Goal: Task Accomplishment & Management: Complete application form

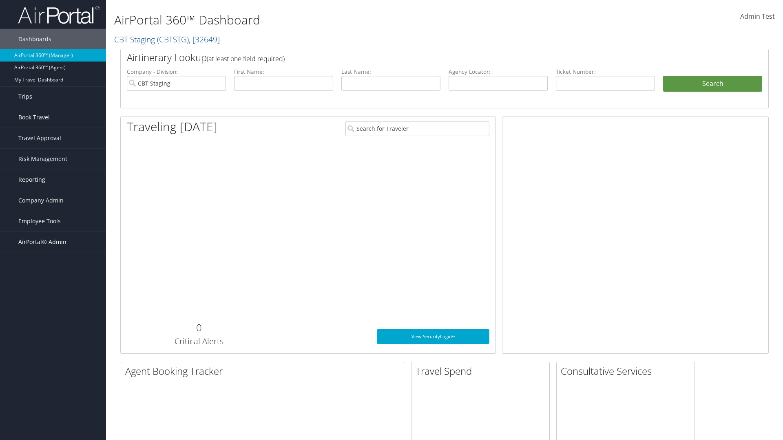
click at [53, 242] on span "AirPortal® Admin" at bounding box center [42, 242] width 48 height 20
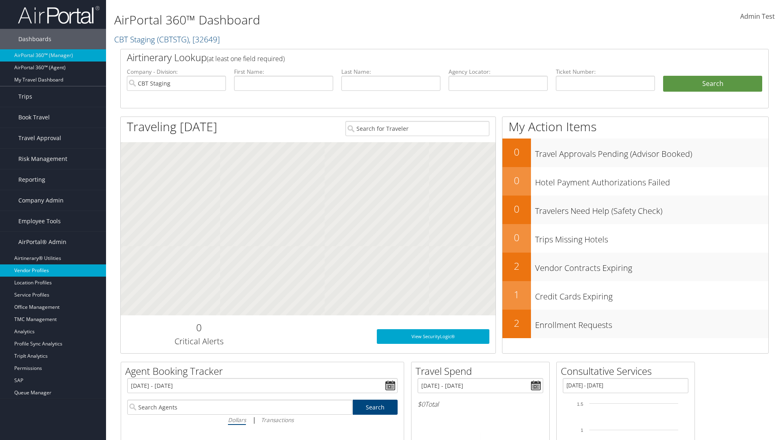
click at [53, 271] on link "Vendor Profiles" at bounding box center [53, 271] width 106 height 12
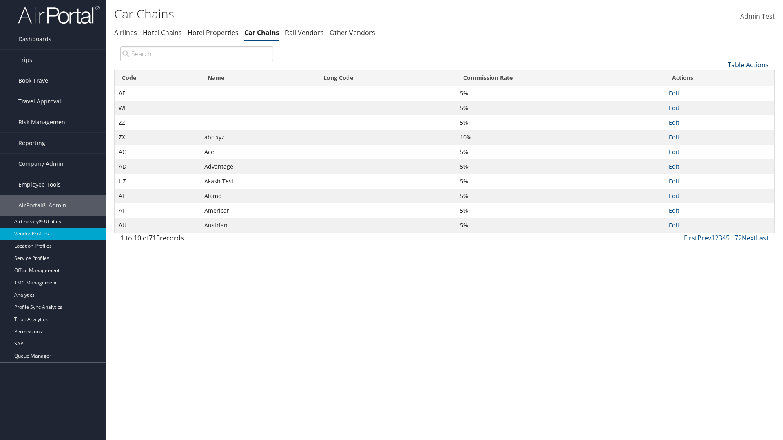
click at [747, 64] on link "Table Actions" at bounding box center [747, 64] width 41 height 9
click at [720, 77] on link "New Record" at bounding box center [720, 78] width 107 height 14
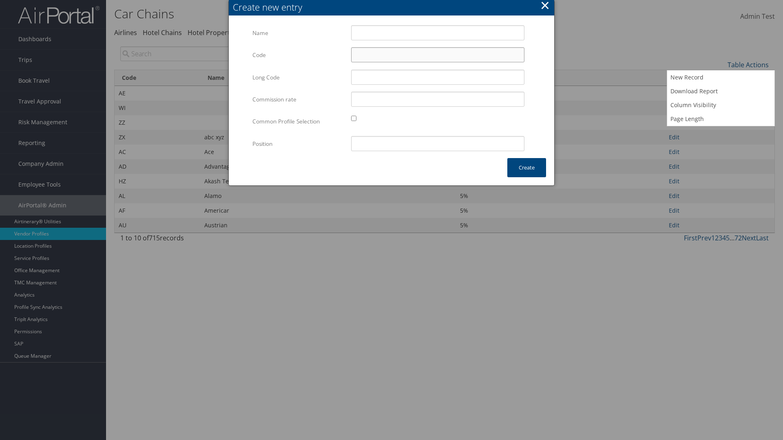
click at [437, 55] on input "Code" at bounding box center [437, 54] width 173 height 15
type input "~c"
click at [437, 33] on input "Test" at bounding box center [437, 32] width 173 height 15
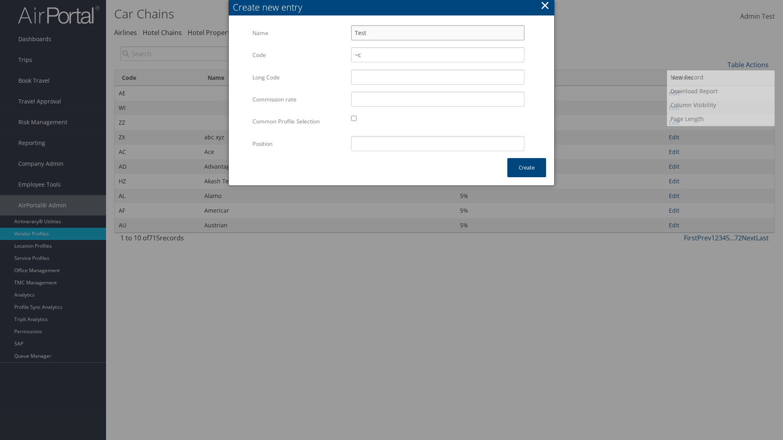
type input "Test"
type input "test"
type input "~c"
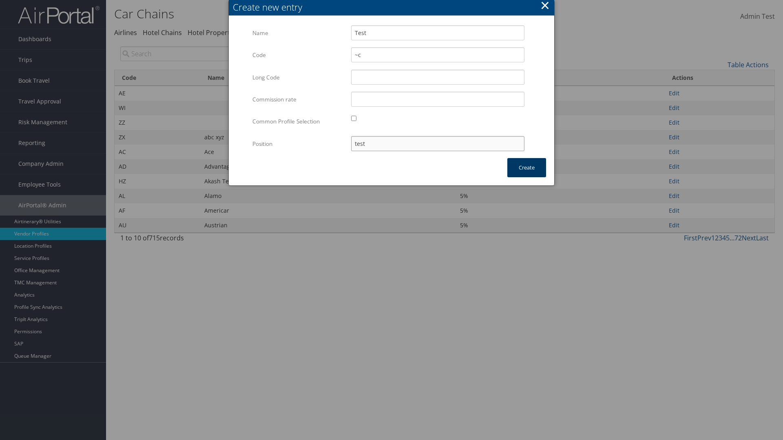
type input "test"
click at [526, 168] on button "Create" at bounding box center [526, 167] width 39 height 19
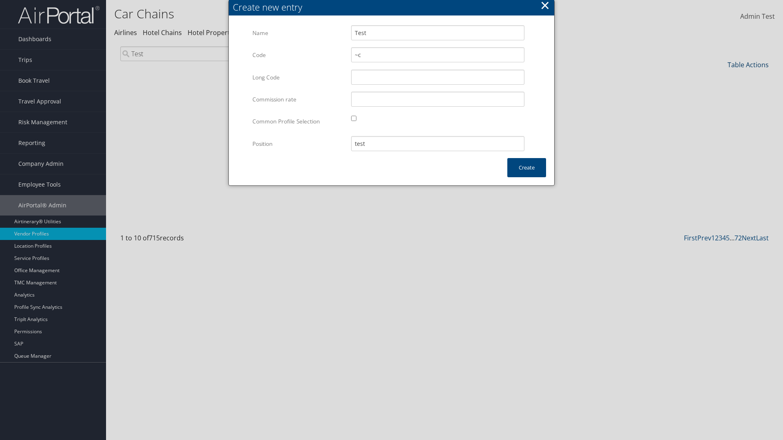
type input "Test"
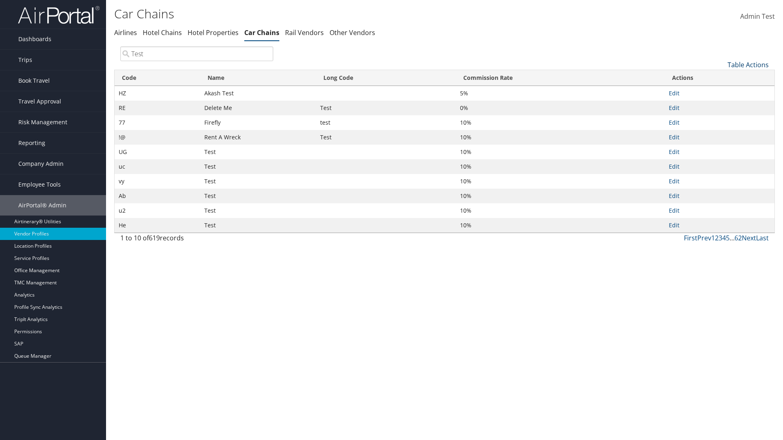
click at [747, 64] on link "Table Actions" at bounding box center [747, 64] width 41 height 9
click at [720, 105] on link "Column Visibility" at bounding box center [720, 105] width 107 height 14
click at [720, 78] on link "Code" at bounding box center [720, 78] width 107 height 14
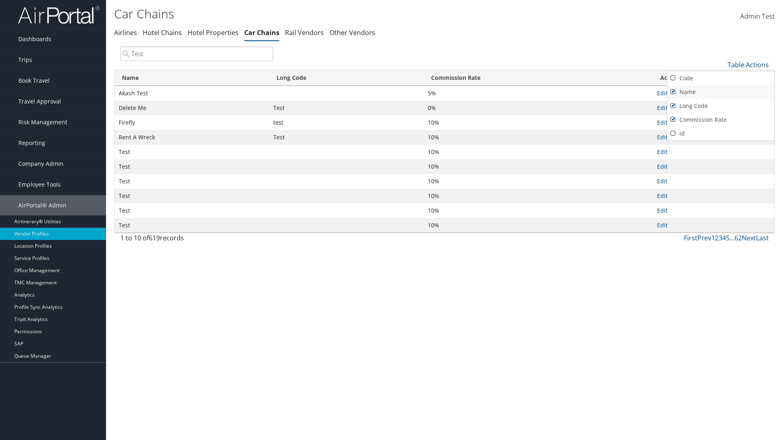
click at [720, 92] on link "Name" at bounding box center [720, 92] width 107 height 14
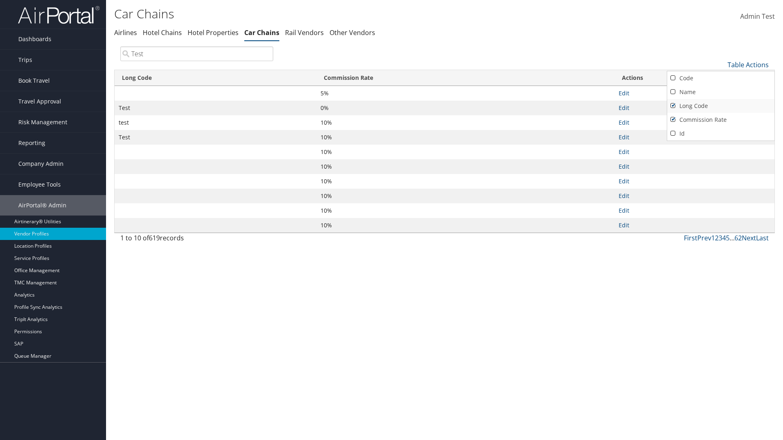
click at [720, 106] on link "Long Code" at bounding box center [720, 106] width 107 height 14
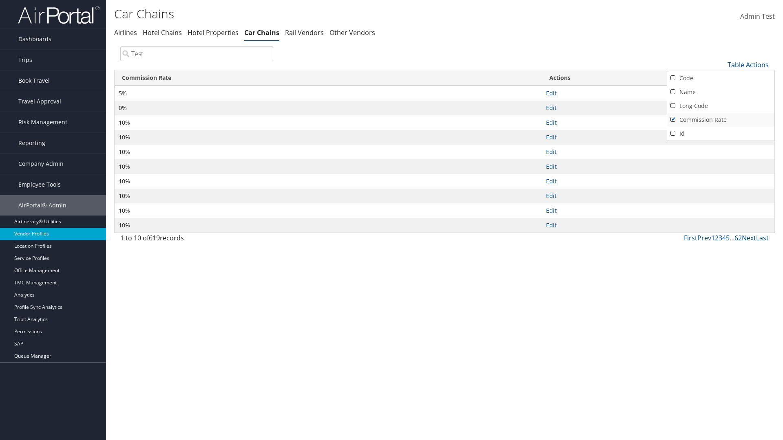
click at [720, 119] on link "Commission Rate" at bounding box center [720, 120] width 107 height 14
click at [391, 220] on div at bounding box center [391, 220] width 783 height 440
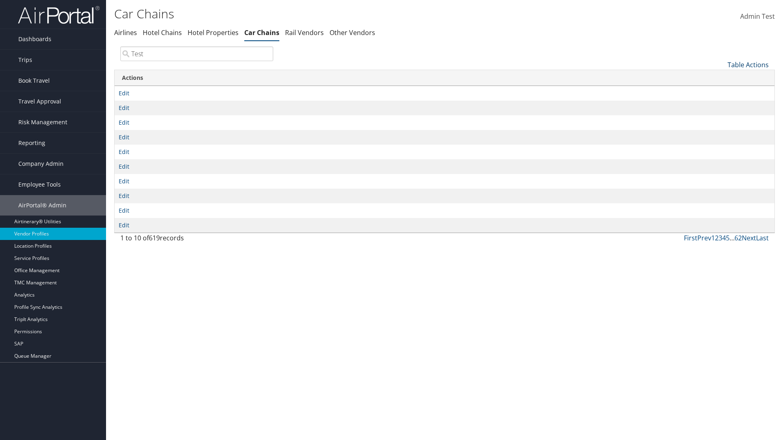
click at [747, 64] on link "Table Actions" at bounding box center [747, 64] width 41 height 9
click at [720, 78] on link "Code" at bounding box center [720, 78] width 107 height 14
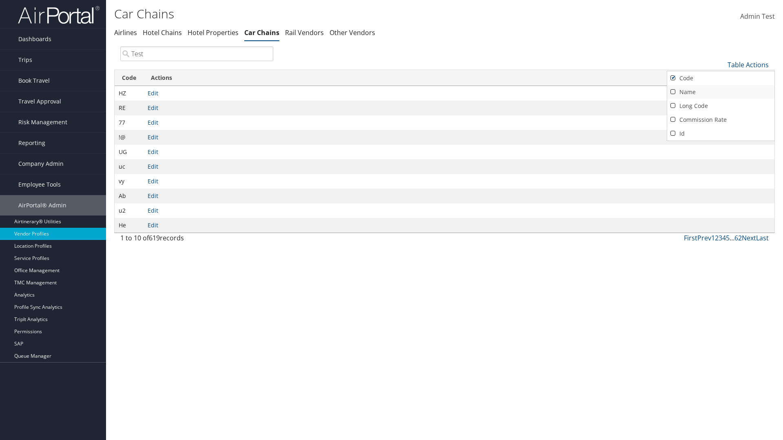
click at [720, 92] on link "Name" at bounding box center [720, 92] width 107 height 14
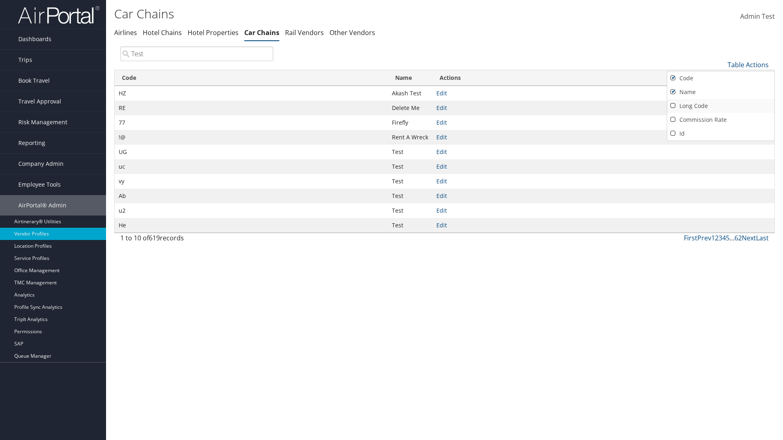
click at [720, 106] on link "Long Code" at bounding box center [720, 106] width 107 height 14
